Goal: Task Accomplishment & Management: Manage account settings

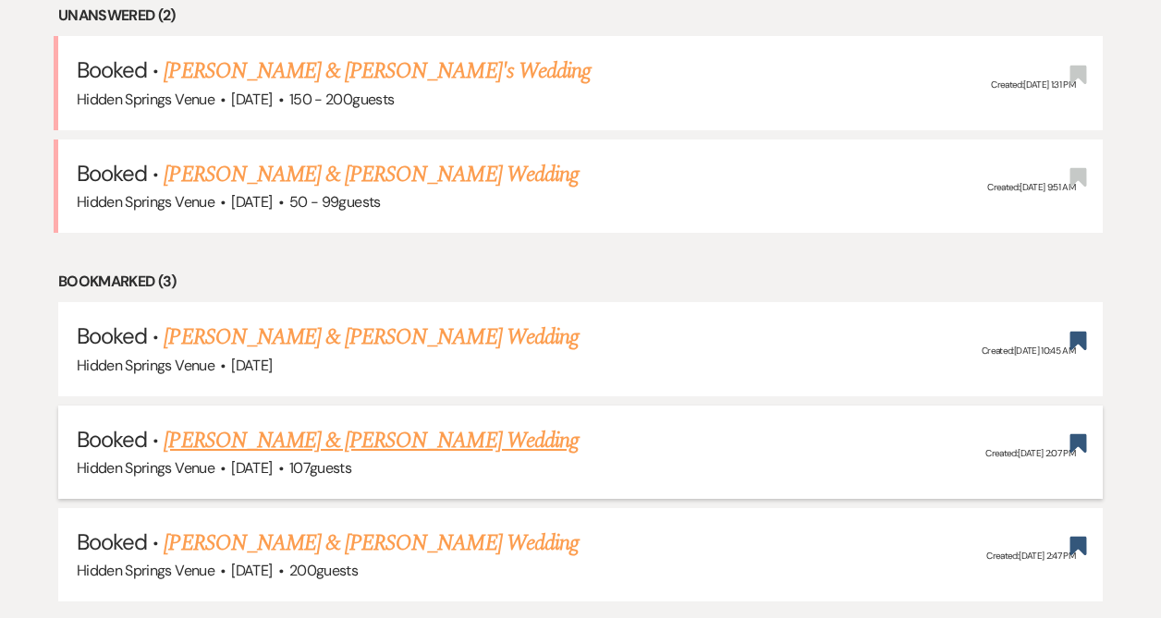
click at [256, 439] on link "[PERSON_NAME] & [PERSON_NAME] Wedding" at bounding box center [371, 440] width 414 height 33
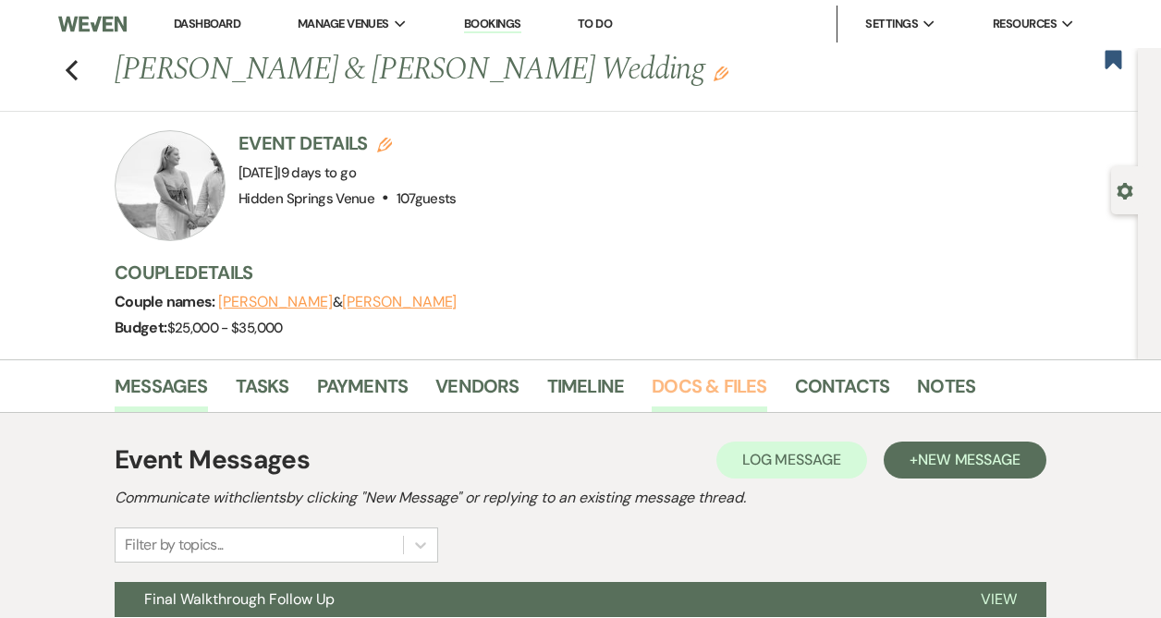
click at [717, 393] on link "Docs & Files" at bounding box center [708, 391] width 115 height 41
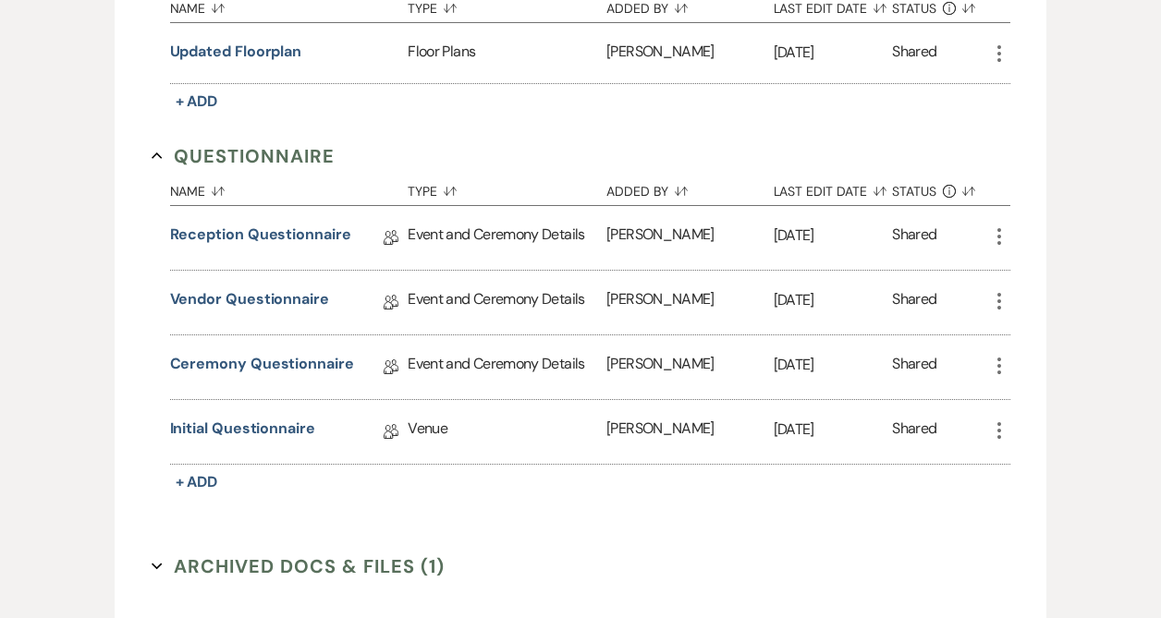
scroll to position [1629, 0]
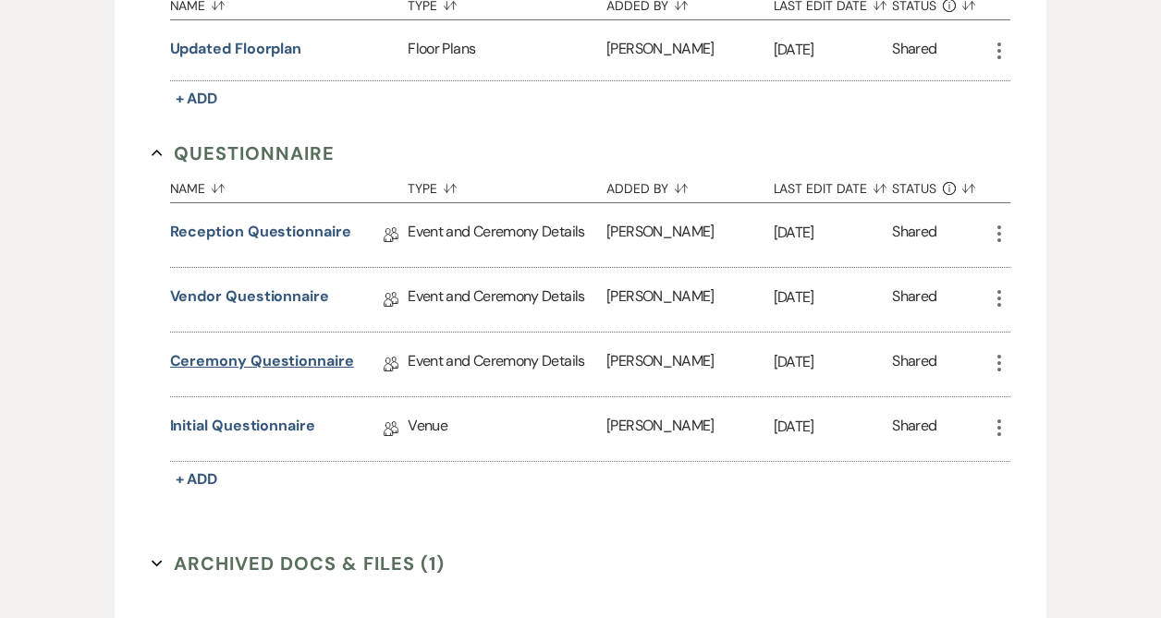
click at [266, 352] on link "Ceremony Questionnaire" at bounding box center [262, 364] width 184 height 29
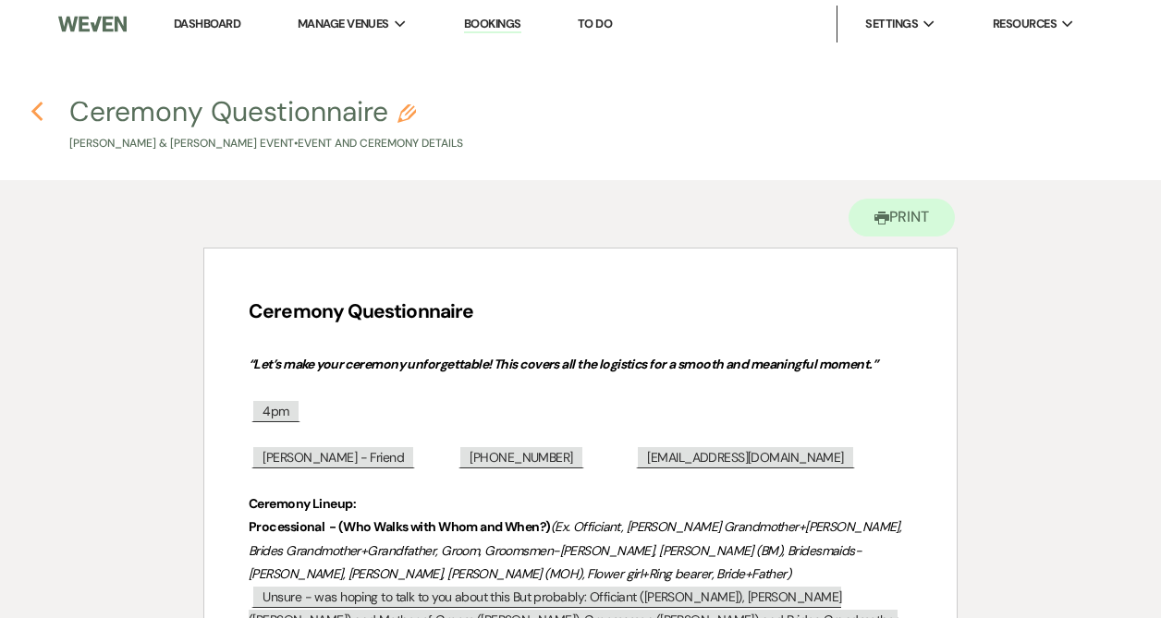
click at [36, 114] on use "button" at bounding box center [37, 112] width 12 height 20
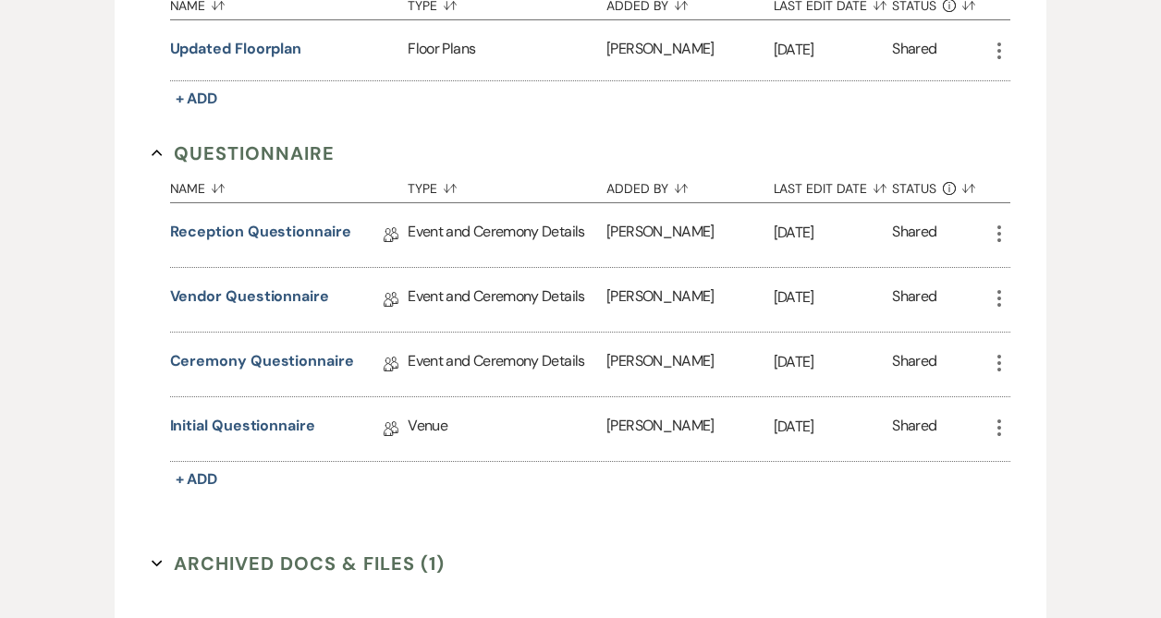
click at [283, 213] on div "Reception Questionnaire Collab Doc" at bounding box center [289, 235] width 238 height 64
click at [283, 226] on link "Reception Questionnaire" at bounding box center [260, 235] width 181 height 29
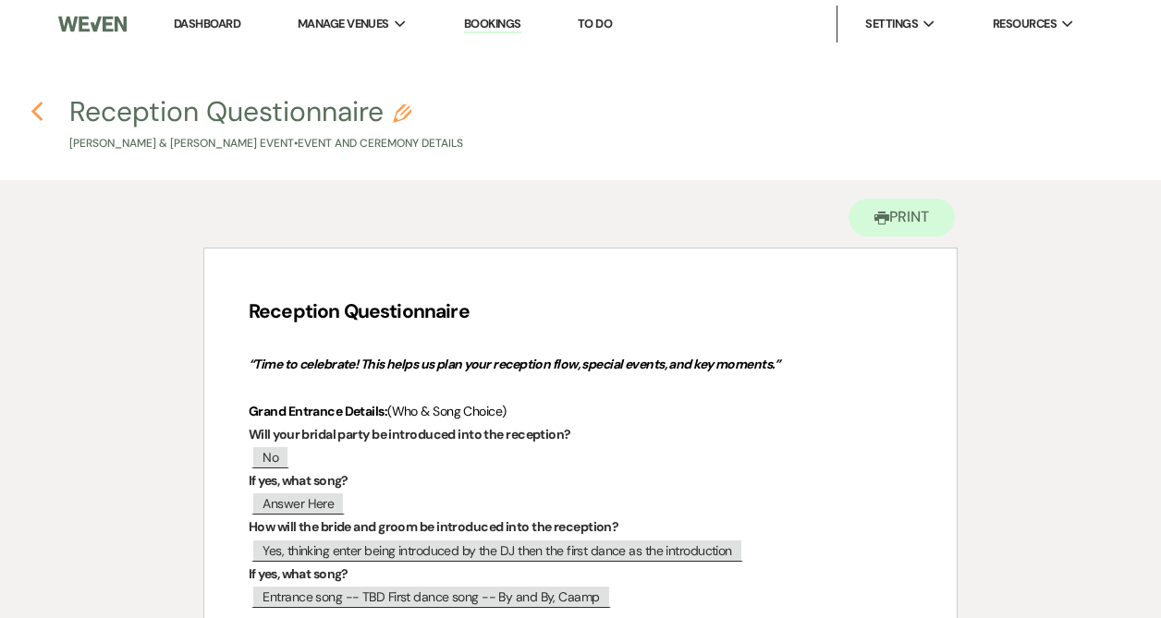
click at [38, 111] on icon "Previous" at bounding box center [37, 112] width 14 height 22
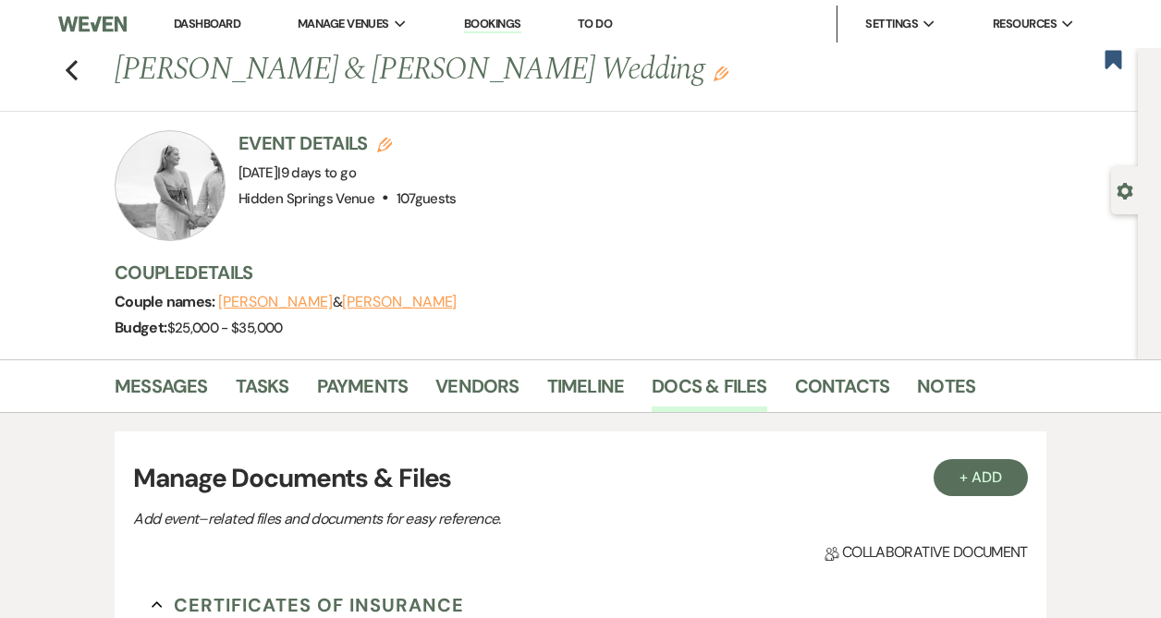
scroll to position [1629, 0]
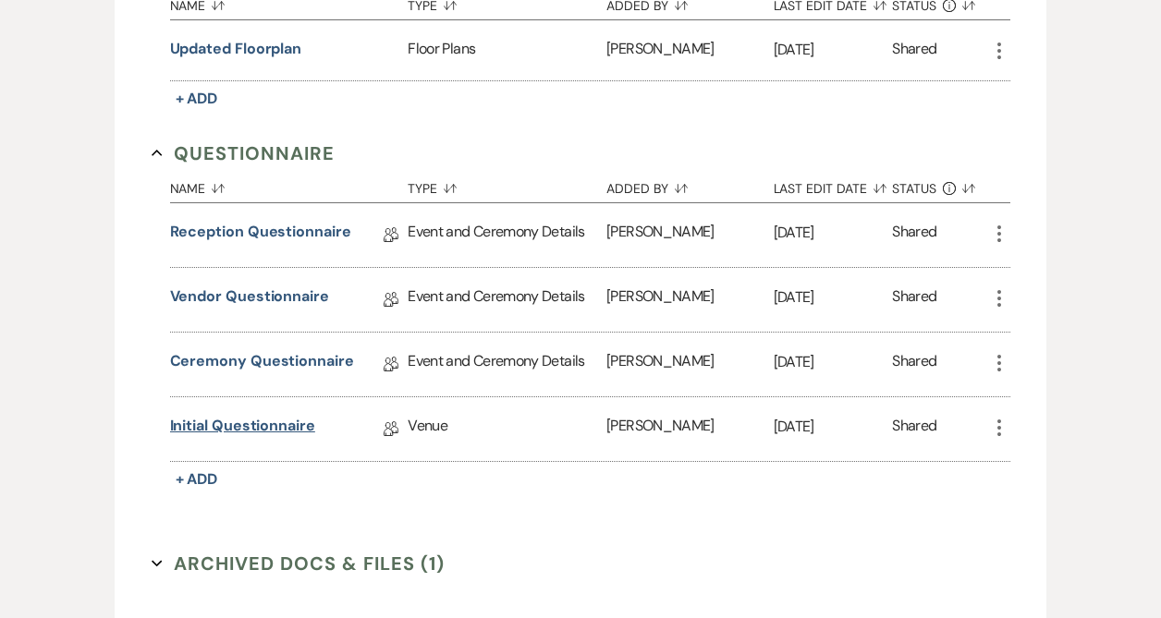
click at [264, 420] on link "Initial Questionnaire" at bounding box center [242, 429] width 145 height 29
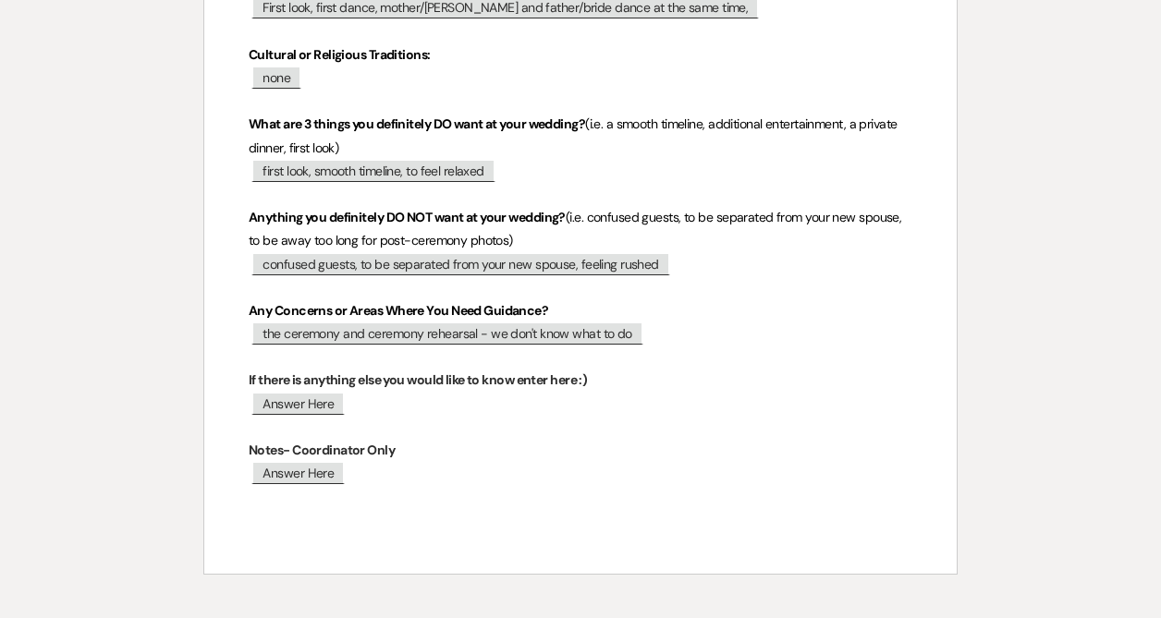
scroll to position [1212, 0]
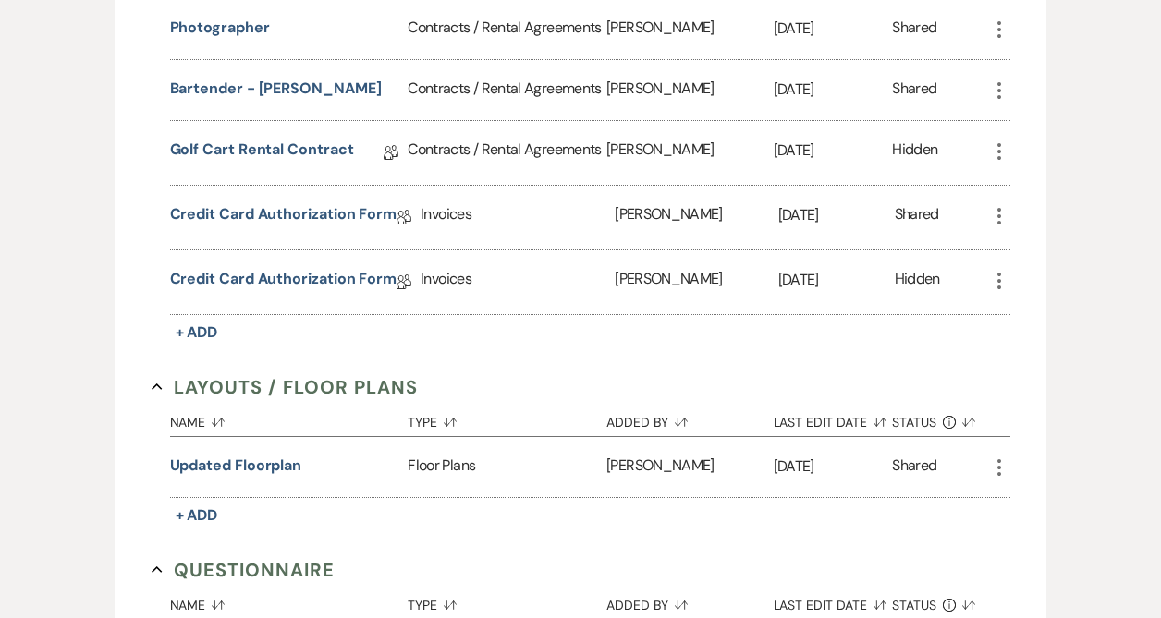
scroll to position [1629, 0]
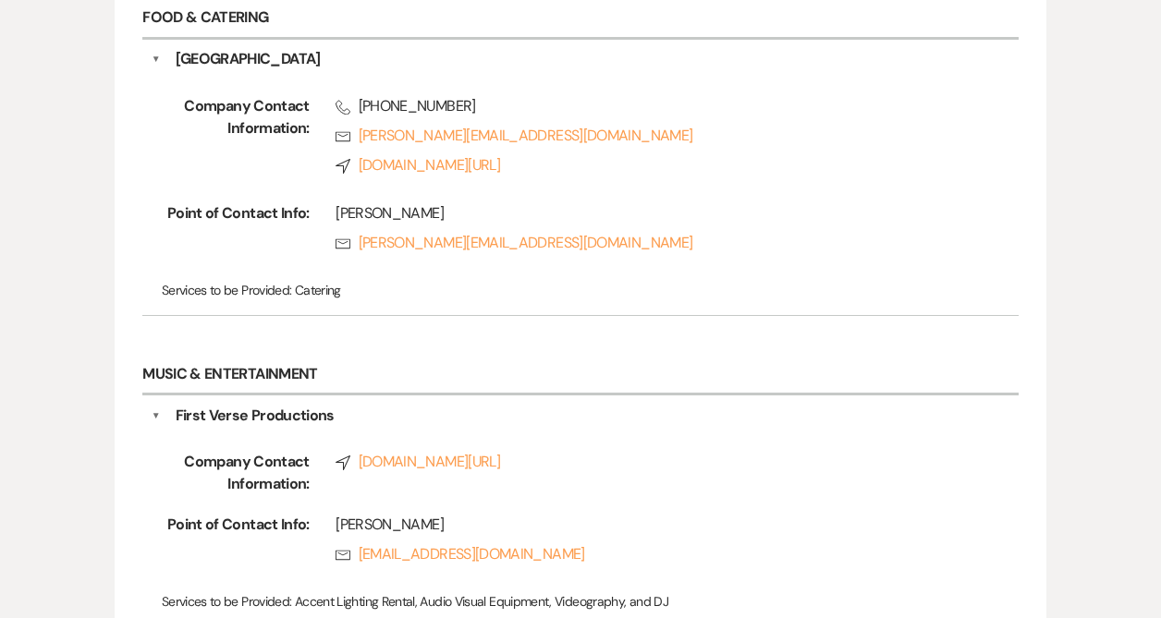
scroll to position [1031, 0]
